Goal: Information Seeking & Learning: Learn about a topic

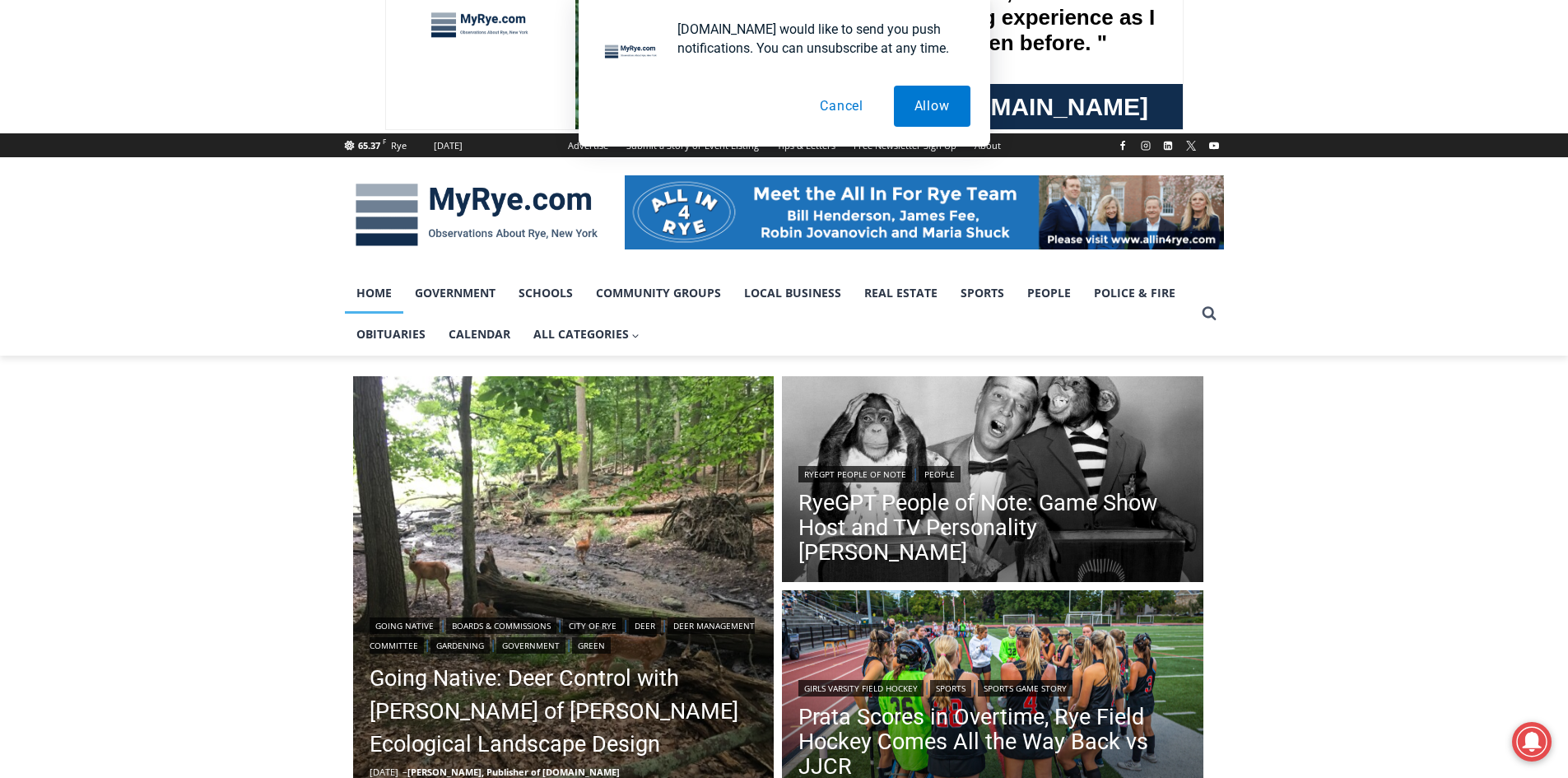
scroll to position [165, 0]
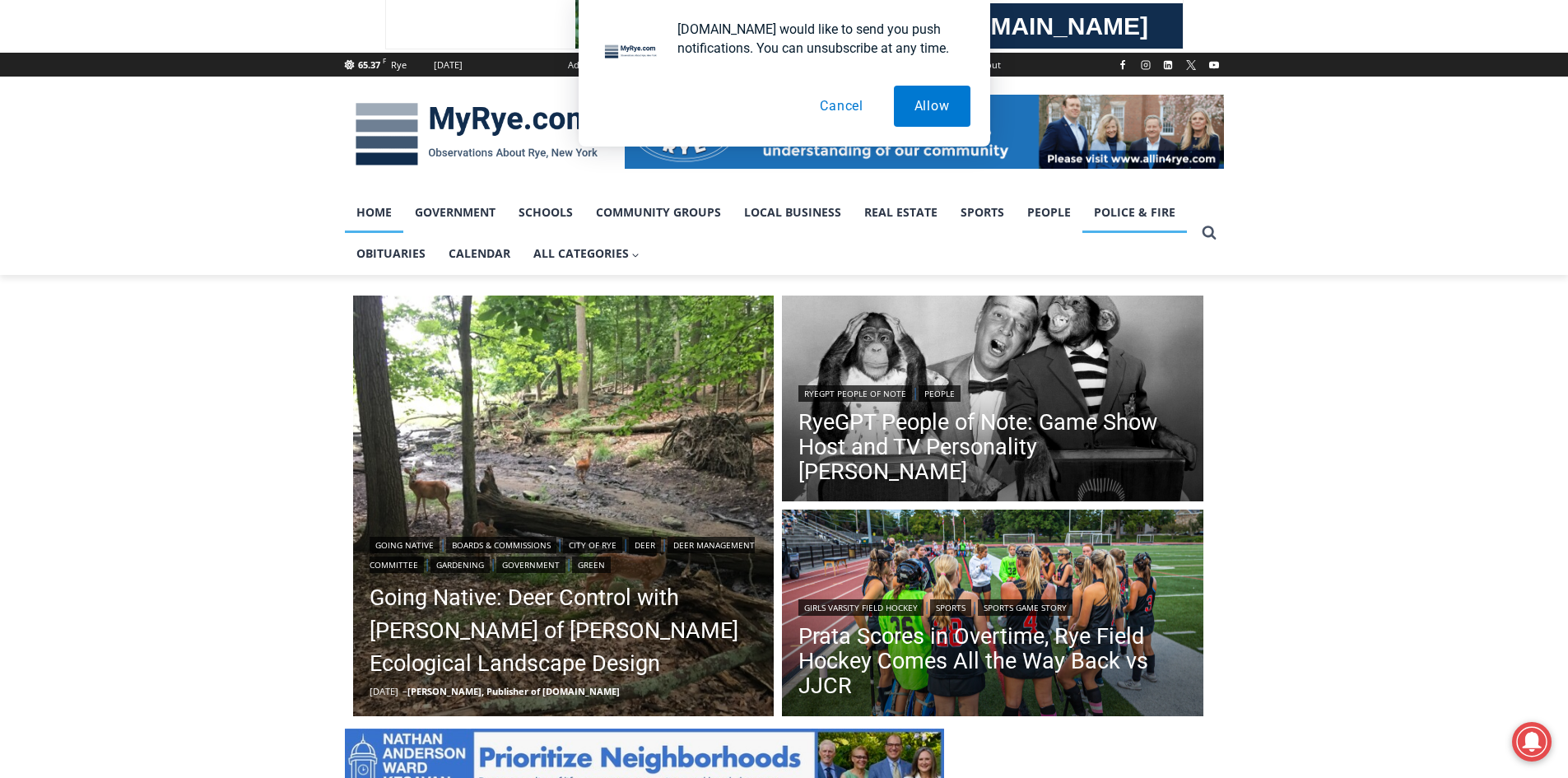
click at [1139, 219] on link "Police & Fire" at bounding box center [1135, 212] width 104 height 41
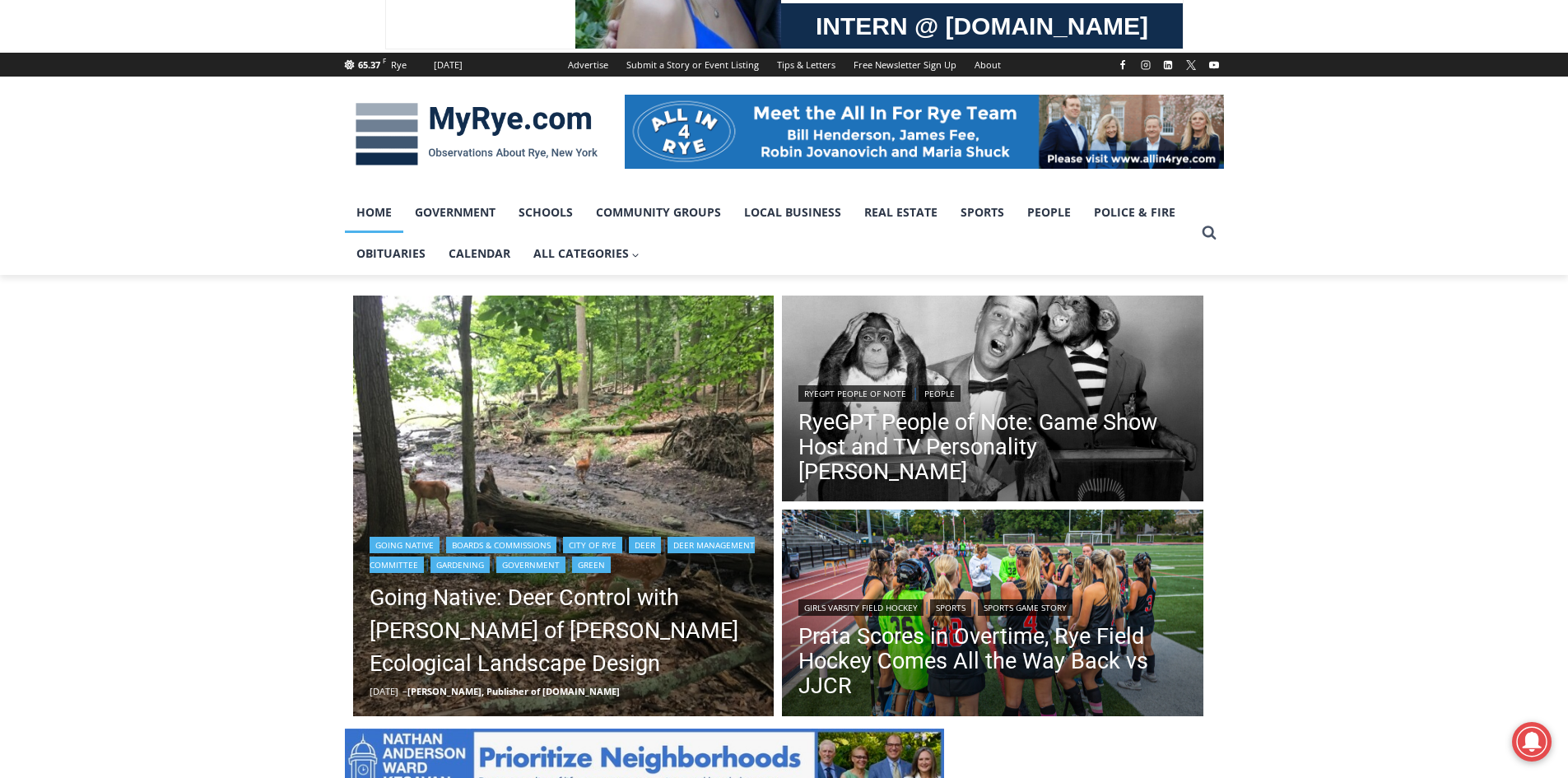
click at [506, 407] on img "Read More Going Native: Deer Control with Missy Fabel of Missy Fabel Ecological…" at bounding box center [564, 506] width 421 height 421
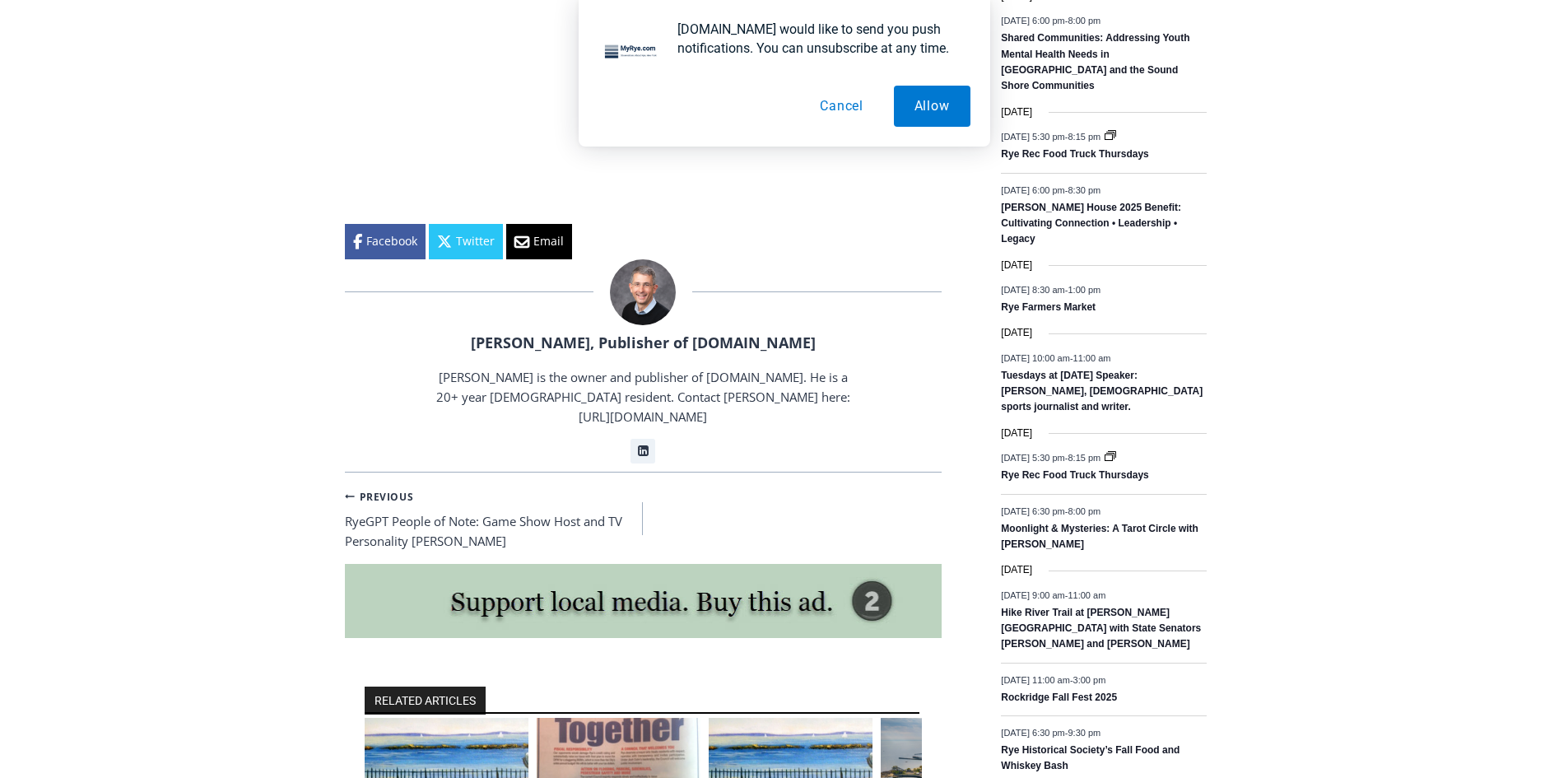
scroll to position [2028, 0]
